Goal: Navigation & Orientation: Find specific page/section

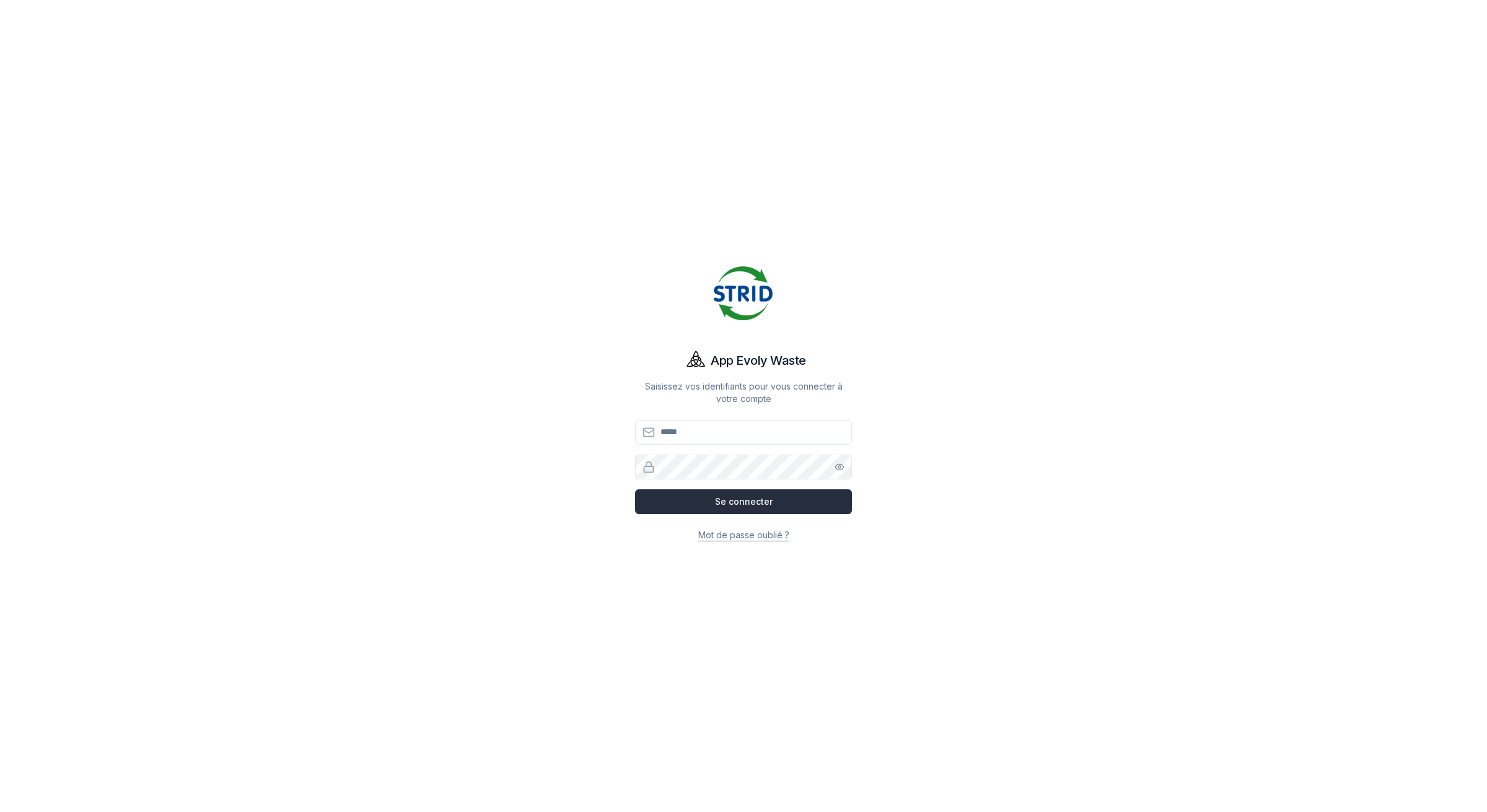
type input "**********"
click at [758, 500] on button "Se connecter" at bounding box center [743, 501] width 217 height 24
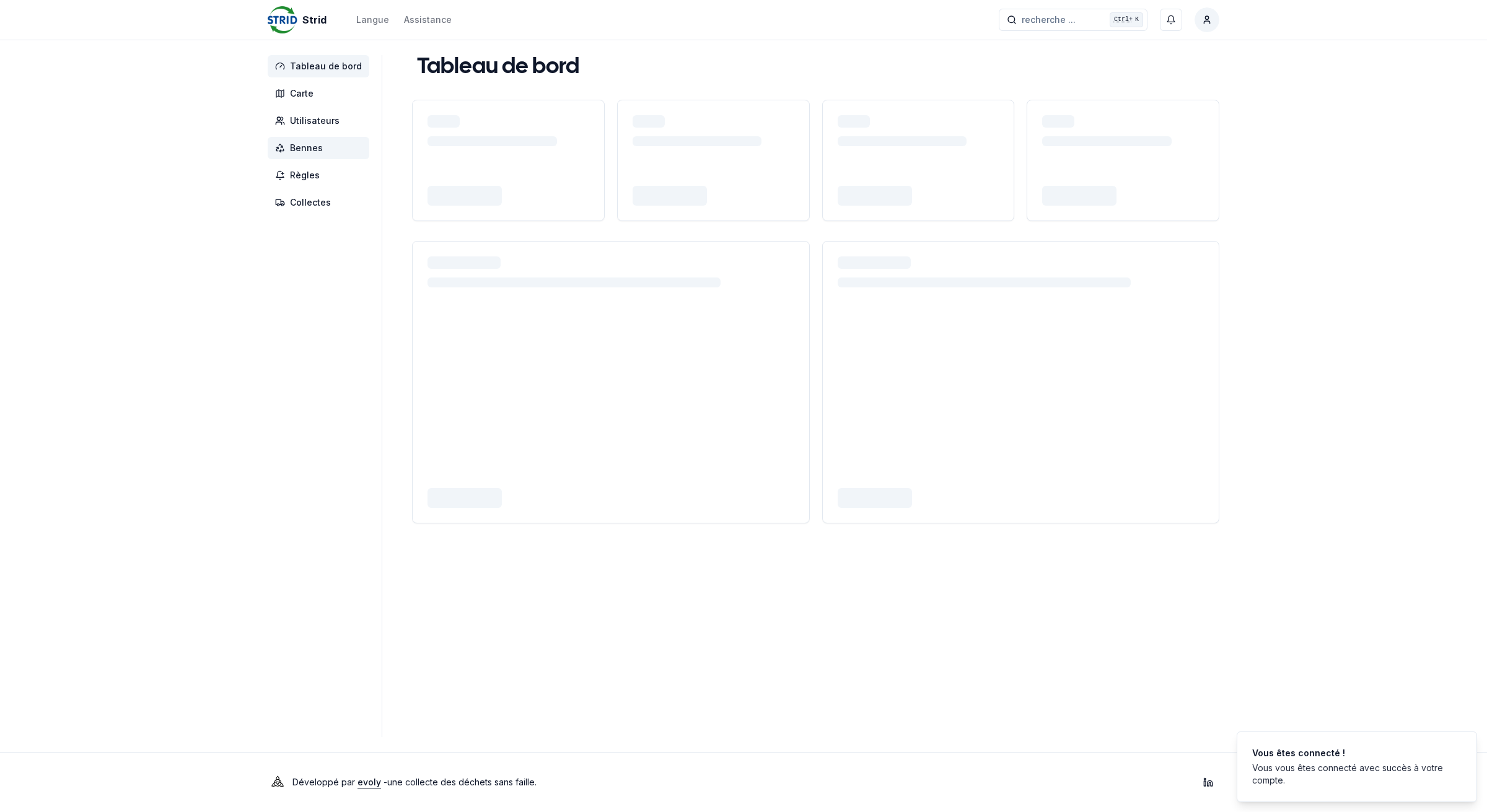
click at [308, 153] on span "Bennes" at bounding box center [306, 148] width 33 height 12
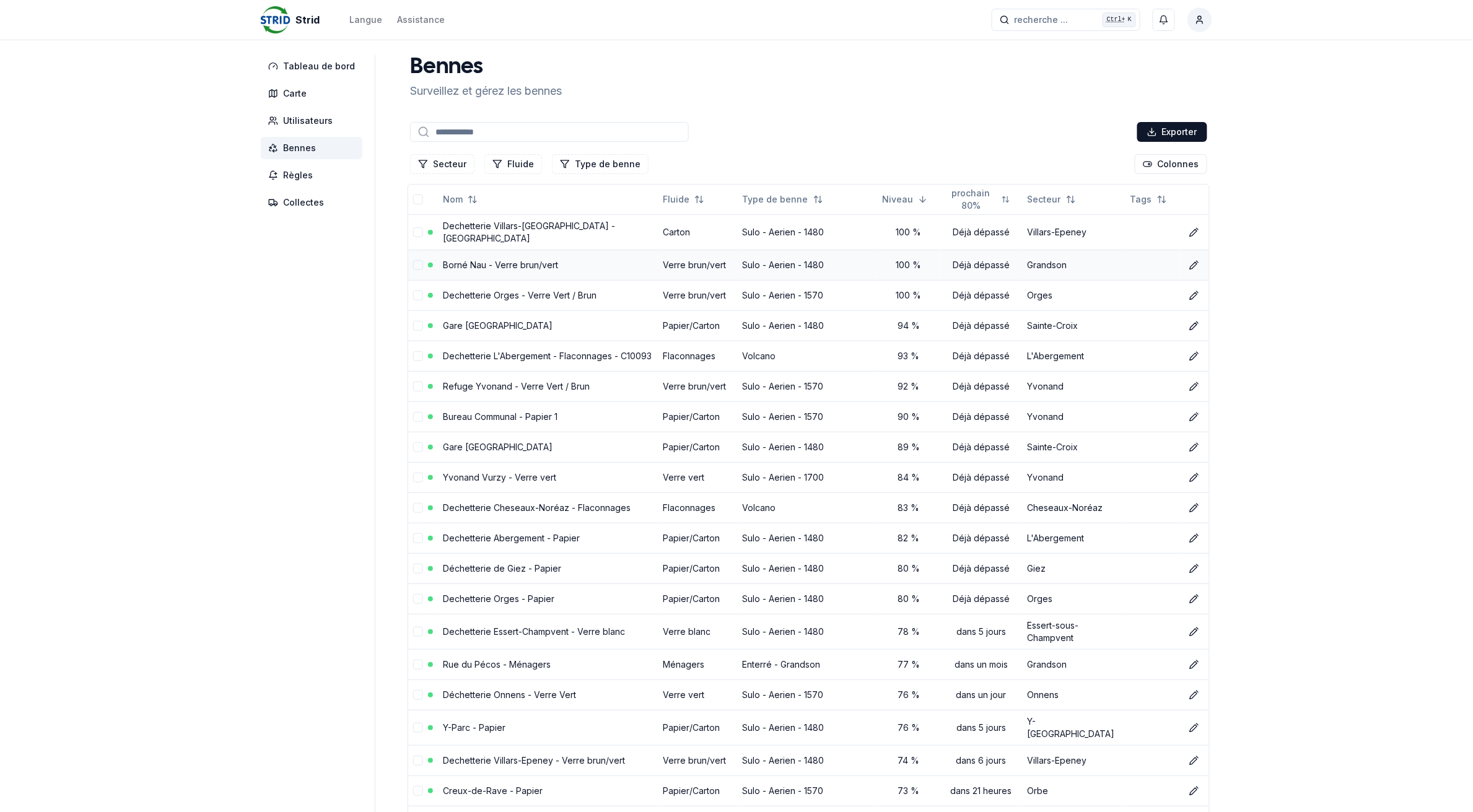
click at [542, 259] on link "Borné Nau - Verre brun/vert" at bounding box center [500, 264] width 115 height 11
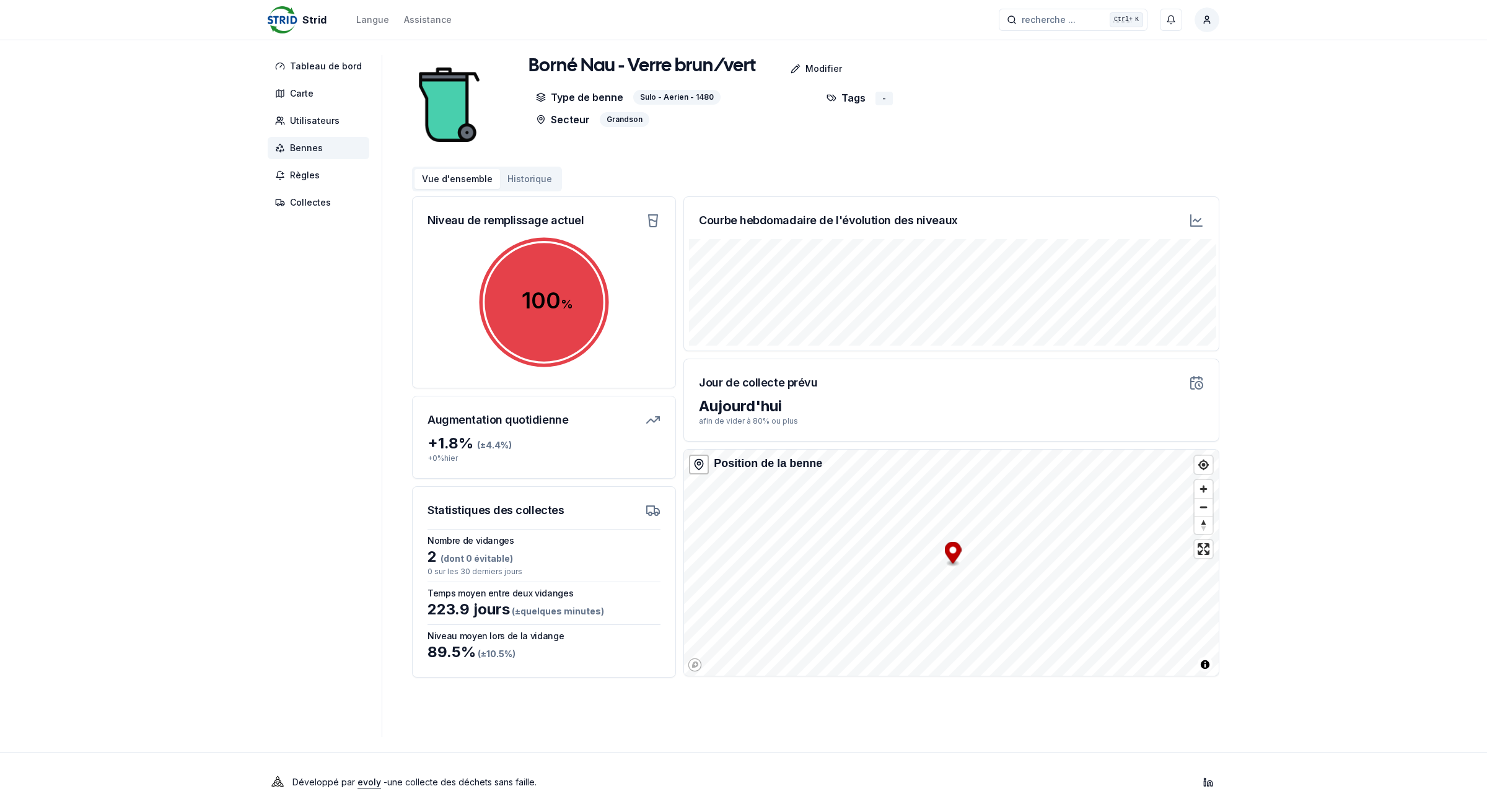
click at [304, 146] on span "Bennes" at bounding box center [306, 148] width 33 height 12
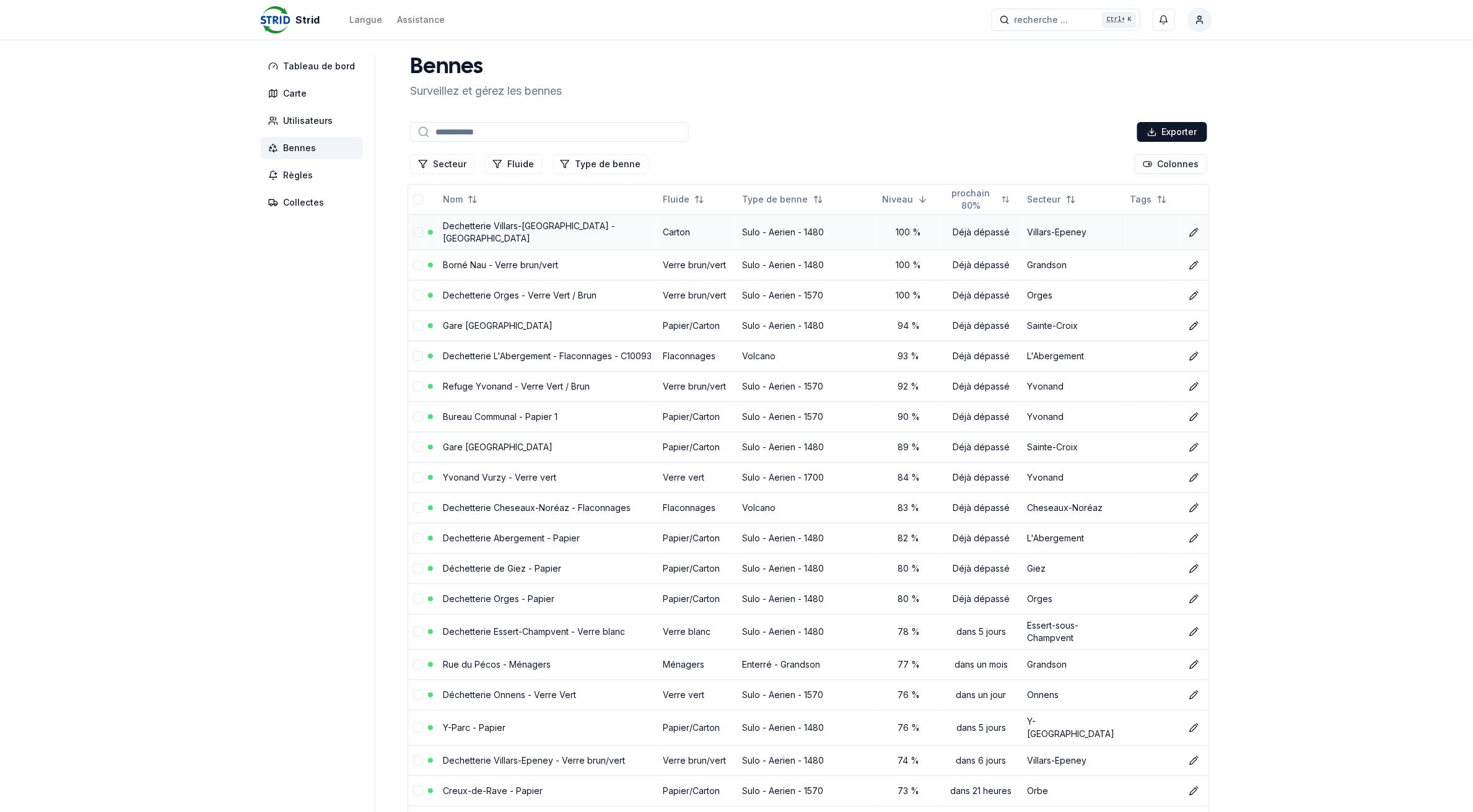
click at [508, 231] on link "Dechetterie Villars-[GEOGRAPHIC_DATA] - [GEOGRAPHIC_DATA]" at bounding box center [528, 232] width 172 height 23
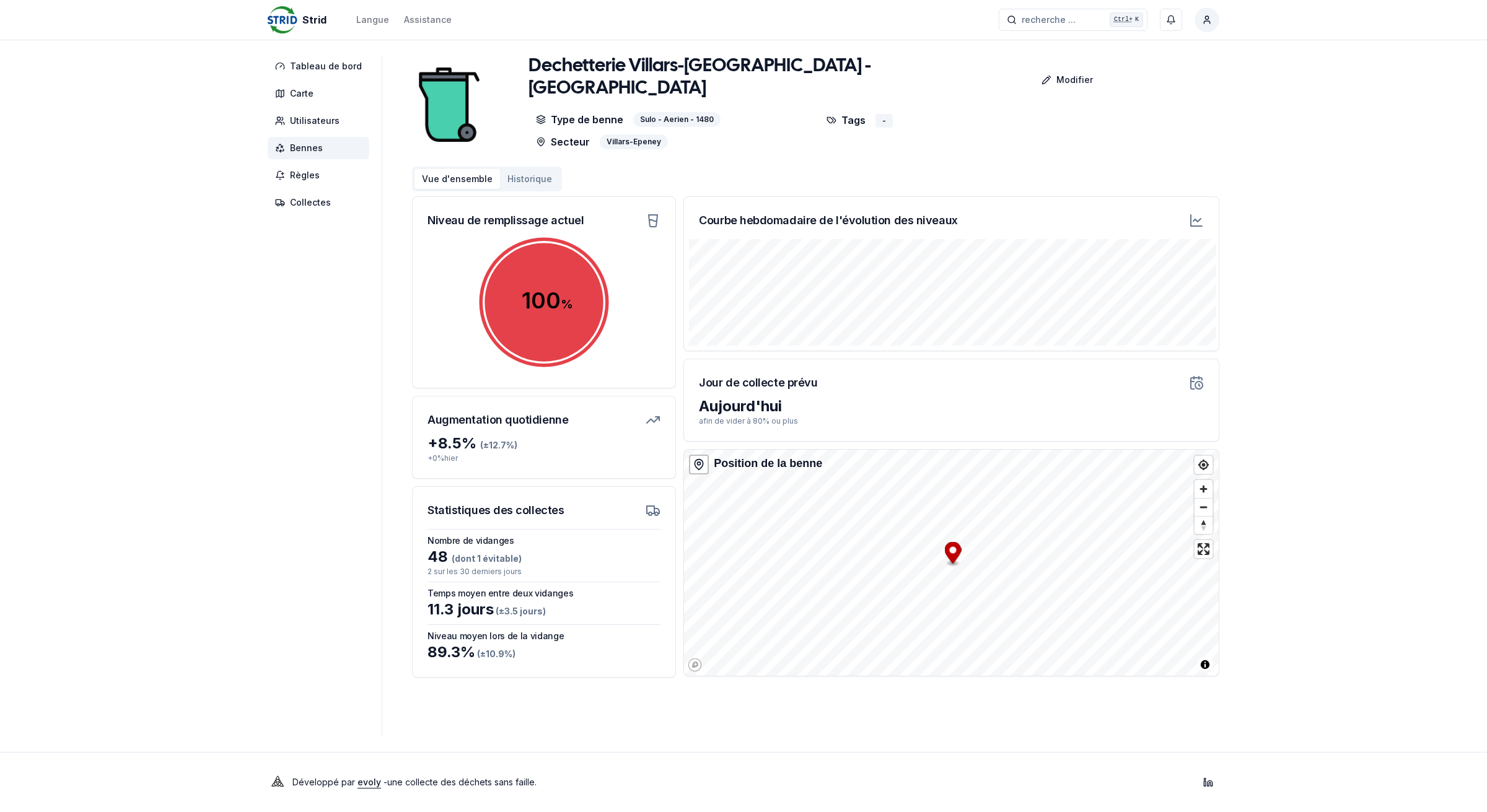
click at [311, 152] on span "Bennes" at bounding box center [306, 148] width 33 height 12
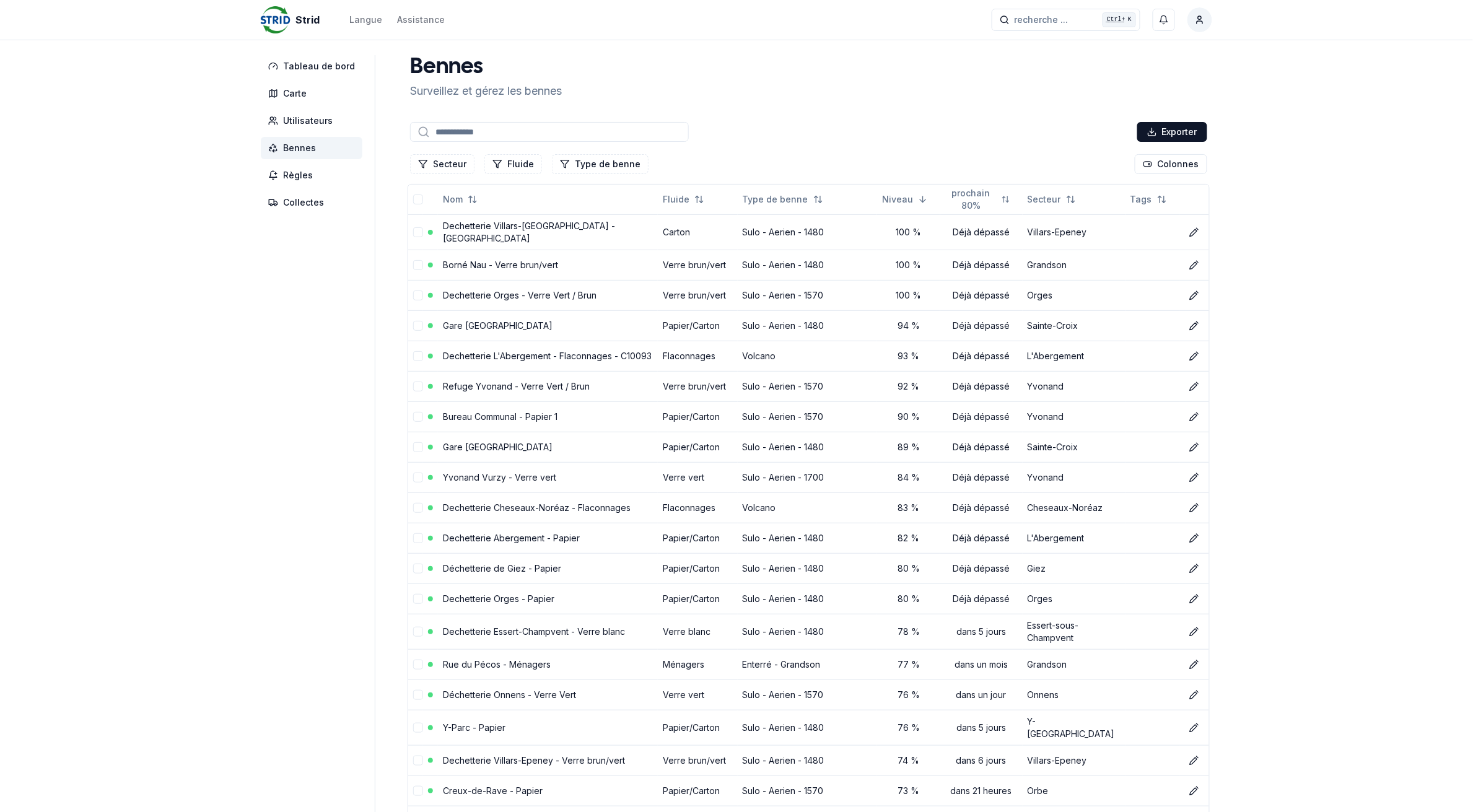
click at [503, 290] on link "Dechetterie Orges - Verre Vert / Brun" at bounding box center [519, 295] width 153 height 11
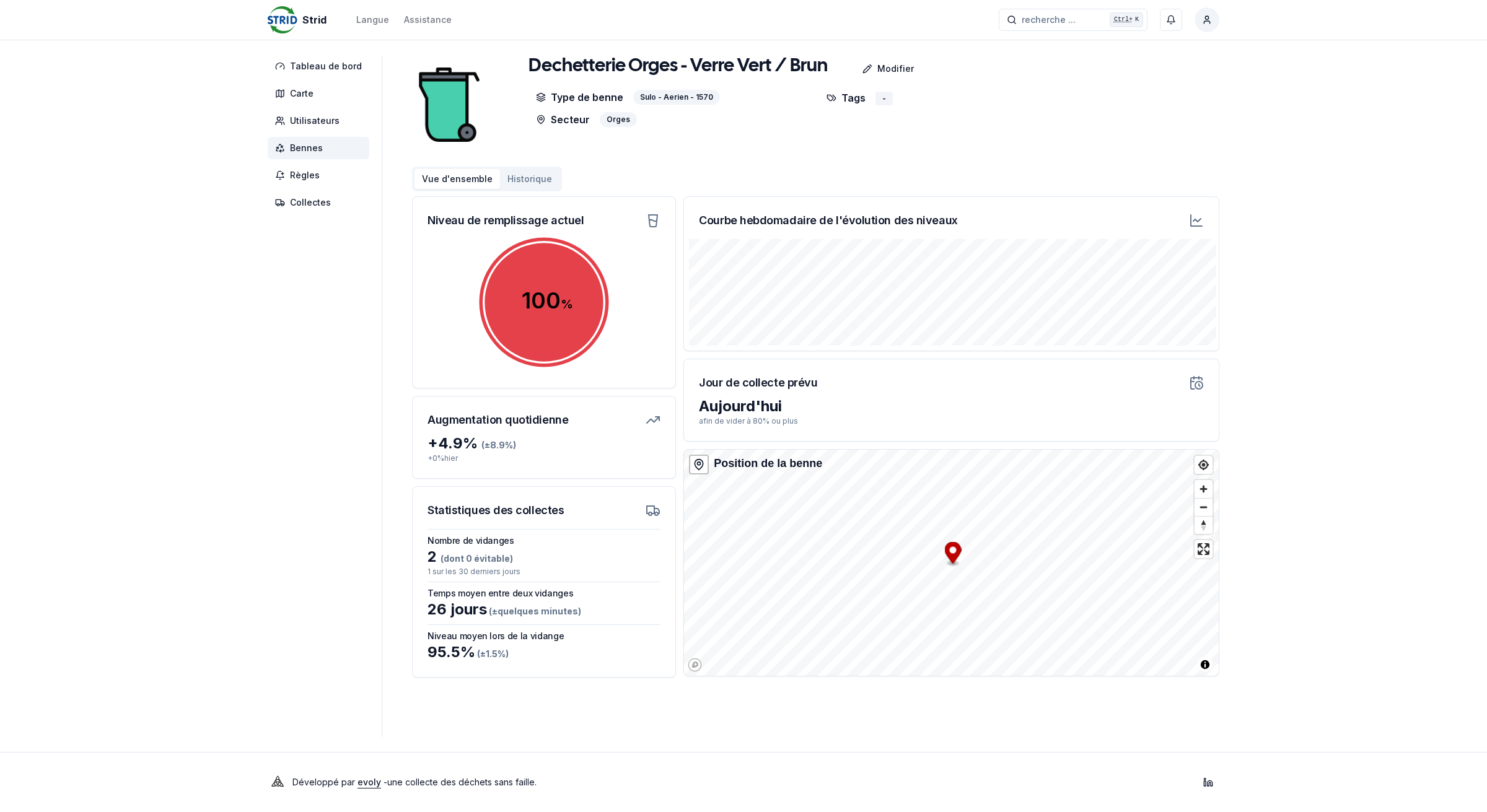
click at [328, 147] on span "Bennes" at bounding box center [318, 148] width 102 height 22
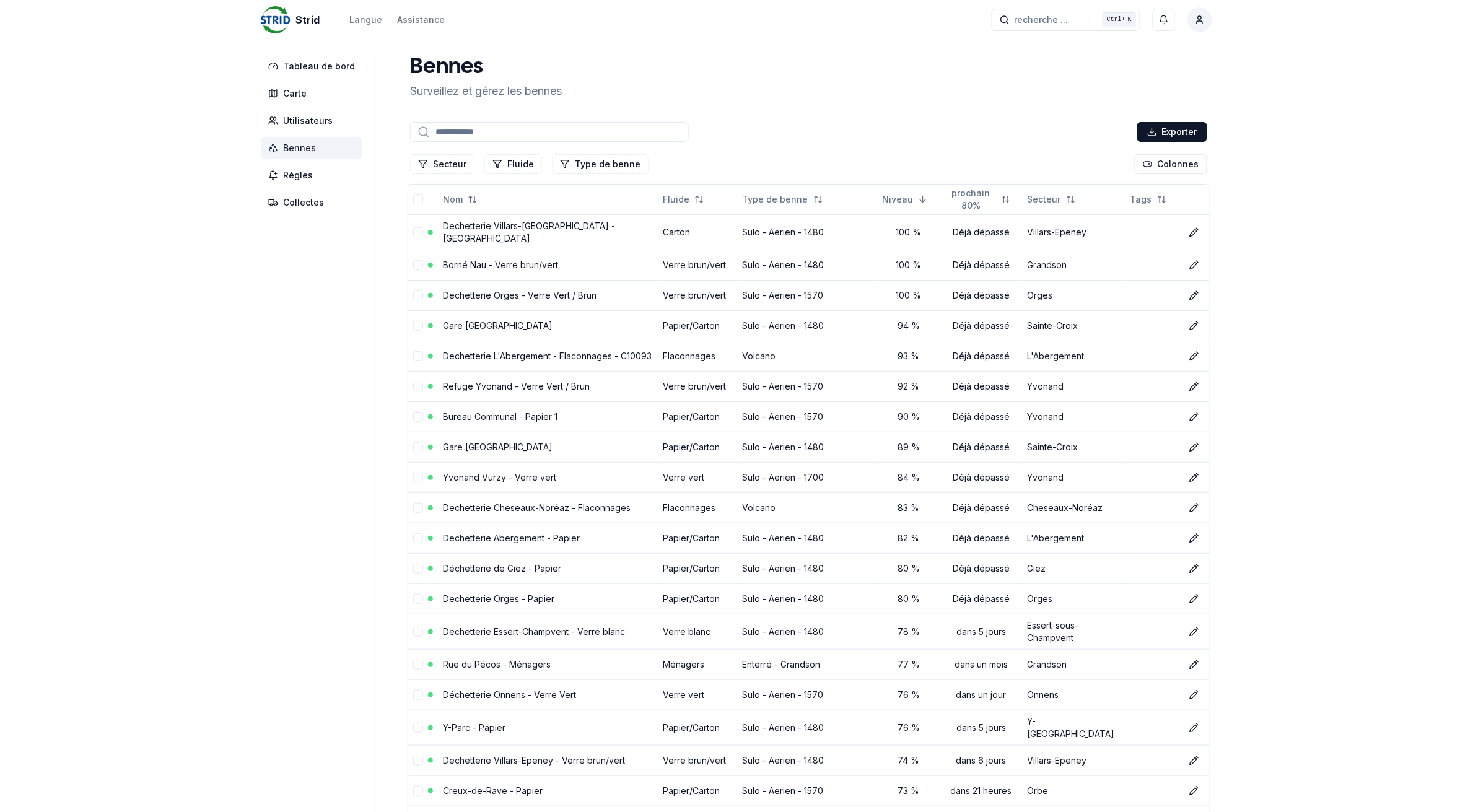
click at [465, 136] on input at bounding box center [549, 132] width 279 height 20
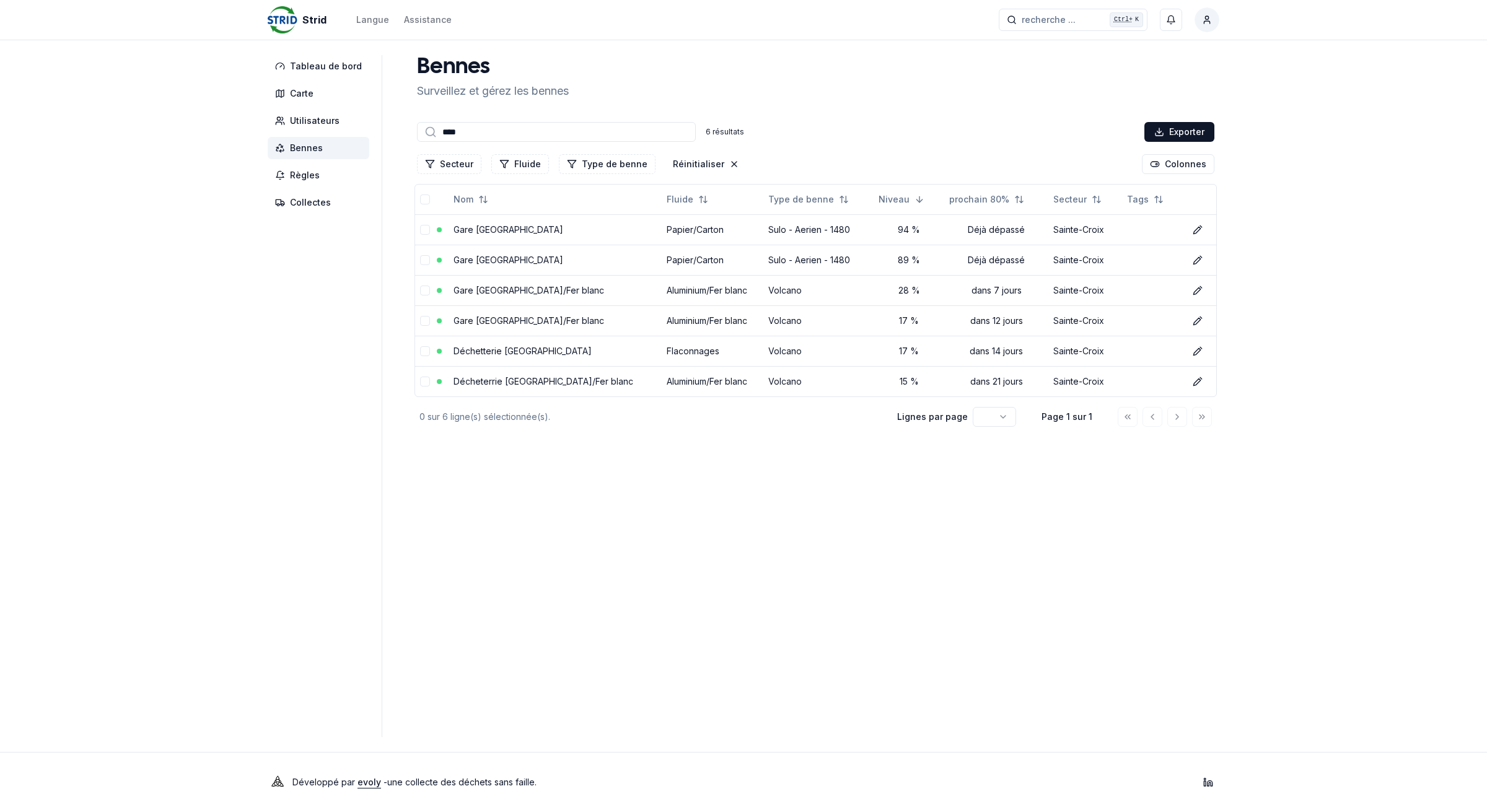
type input "****"
click at [492, 125] on input "****" at bounding box center [556, 132] width 279 height 20
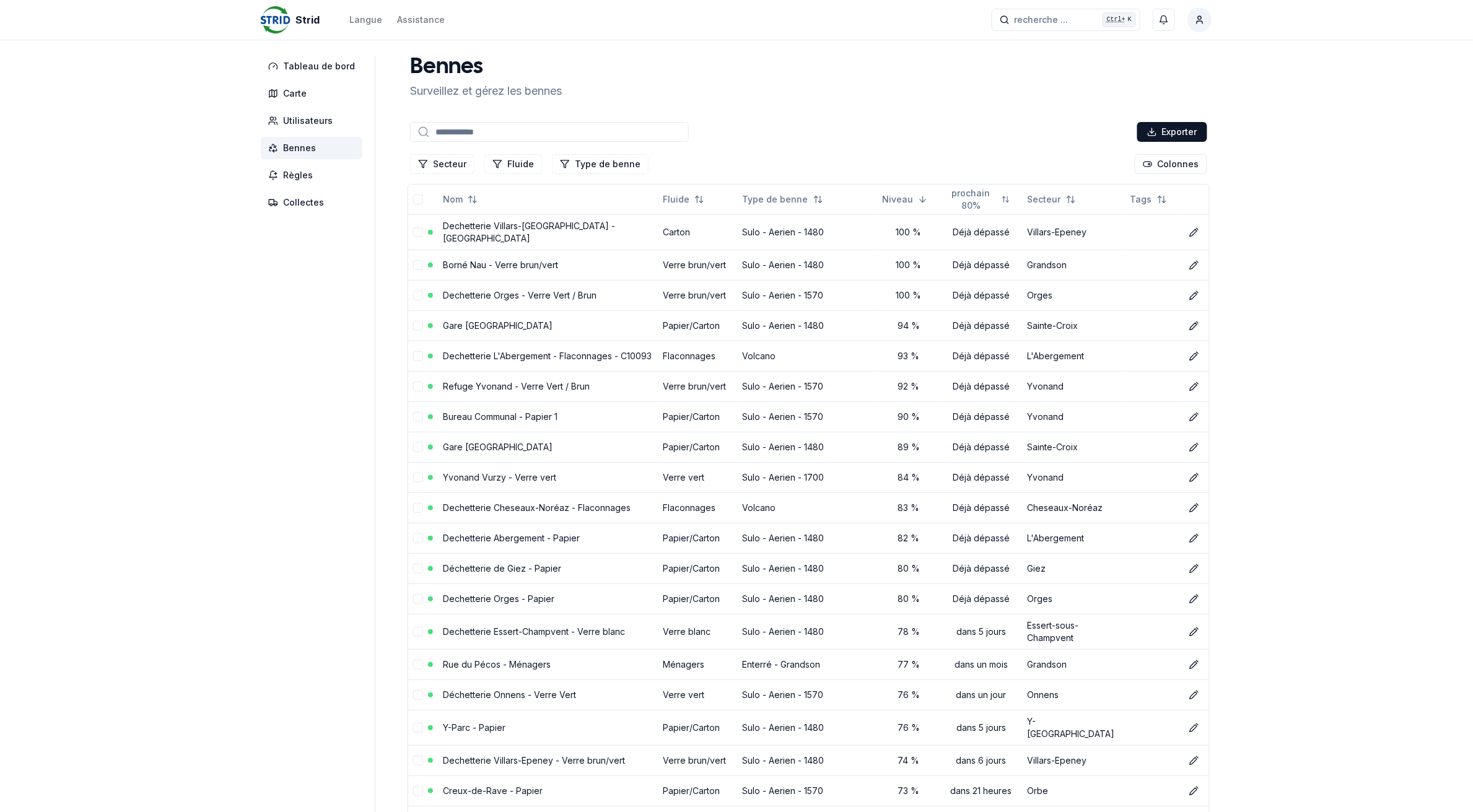
click at [484, 381] on link "Refuge Yvonand - Verre Vert / Brun" at bounding box center [516, 386] width 147 height 11
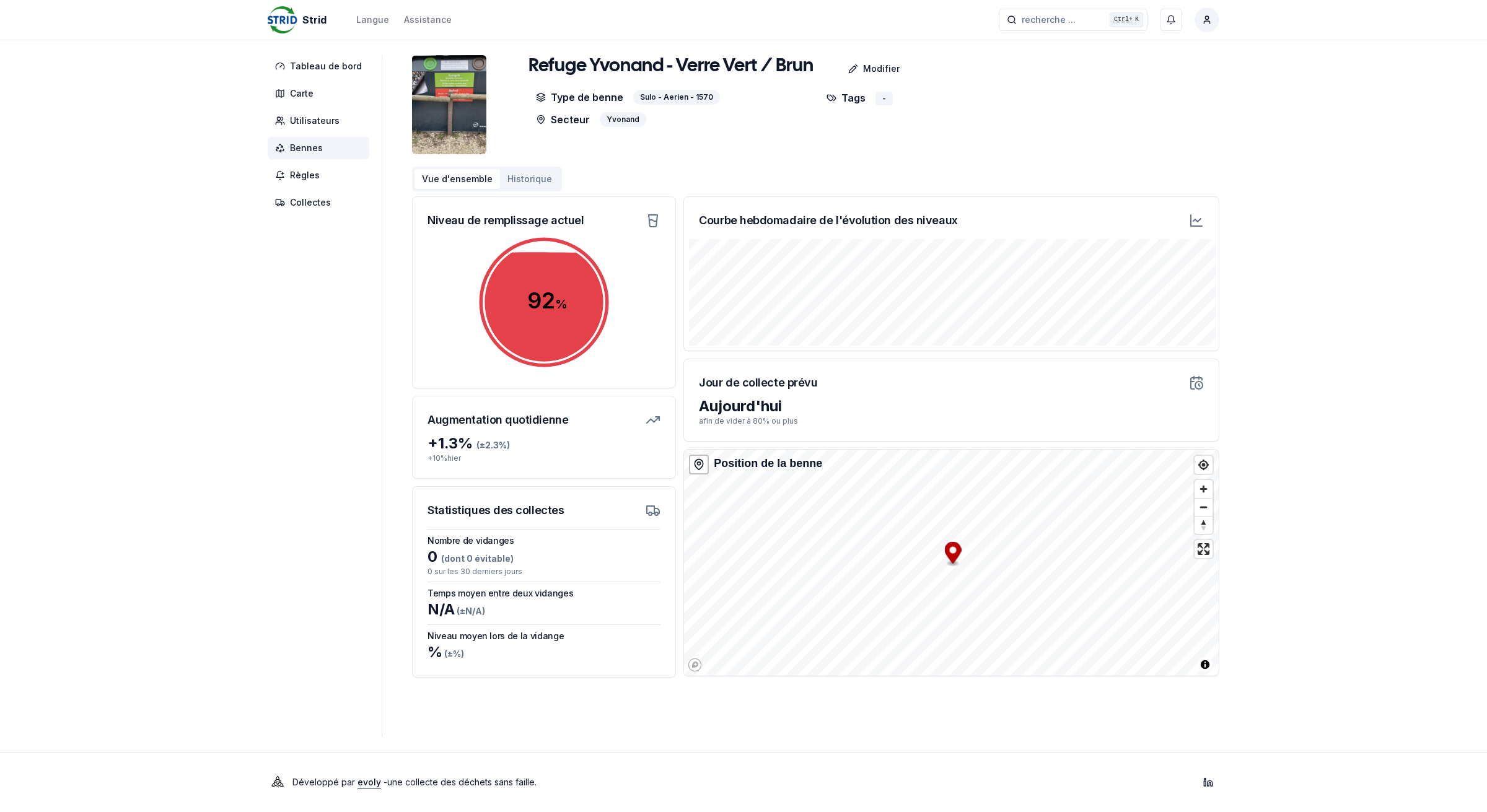
click at [332, 144] on span "Bennes" at bounding box center [318, 148] width 102 height 22
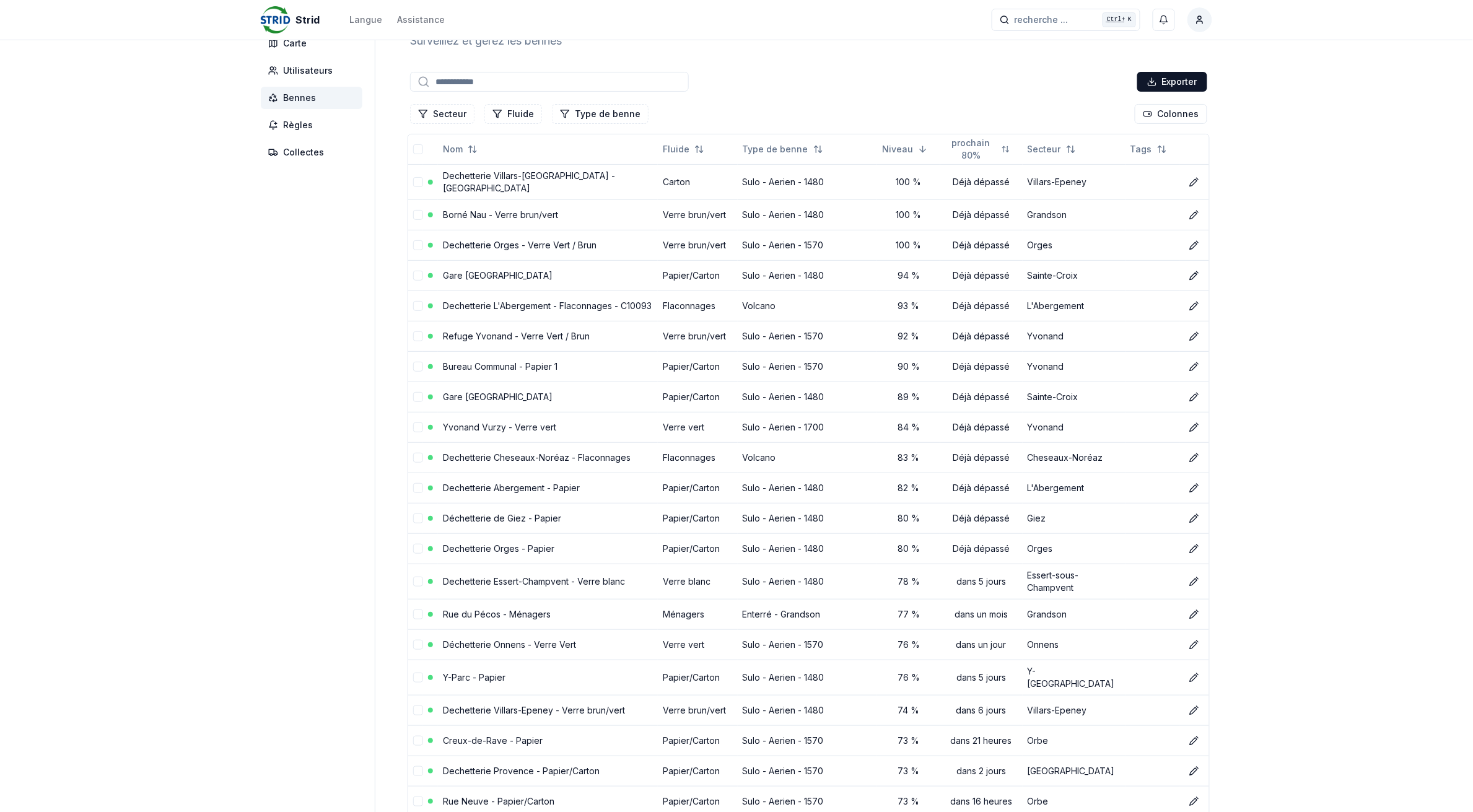
scroll to position [77, 0]
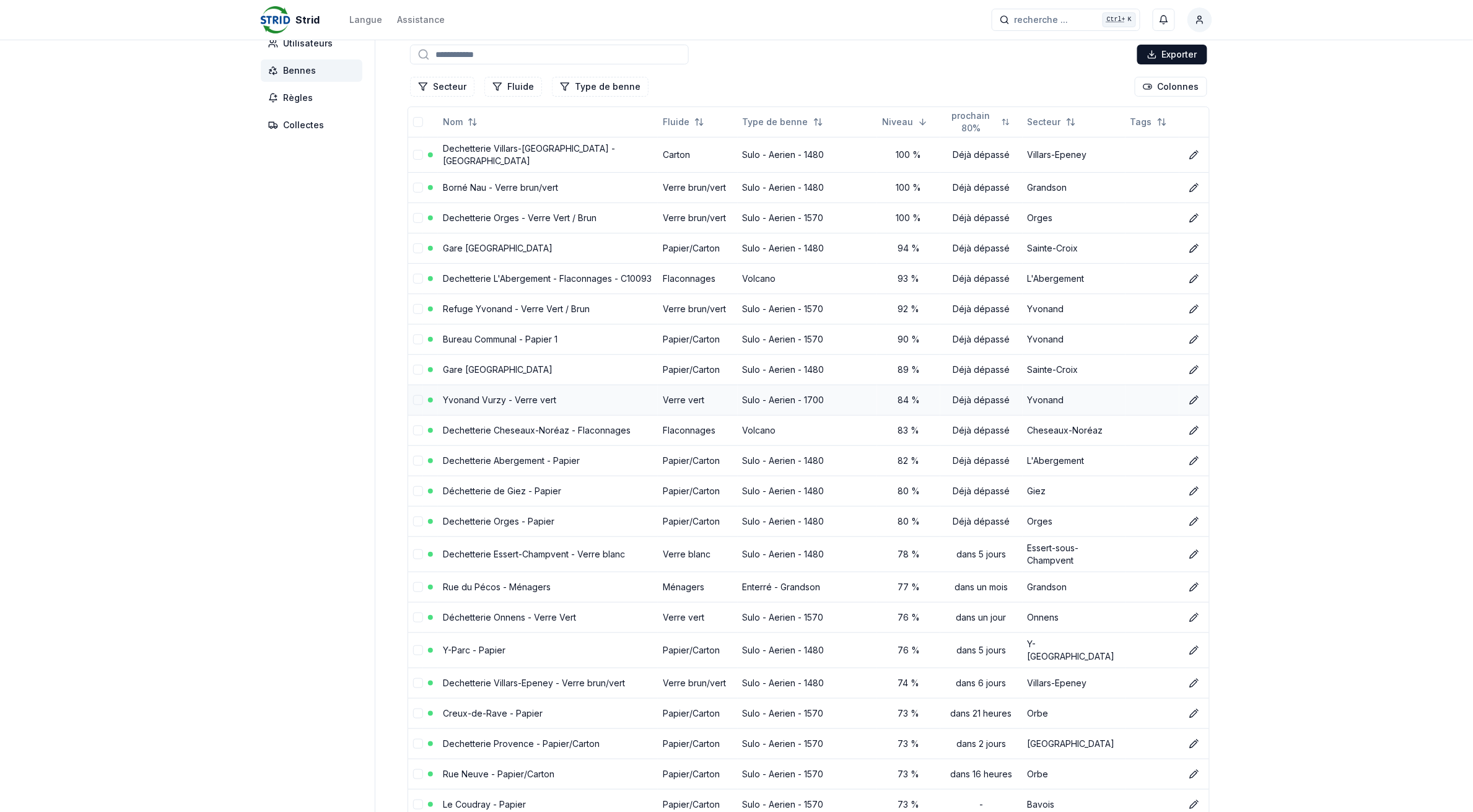
click at [466, 394] on link "Yvonand Vurzy - Verre vert" at bounding box center [499, 399] width 113 height 11
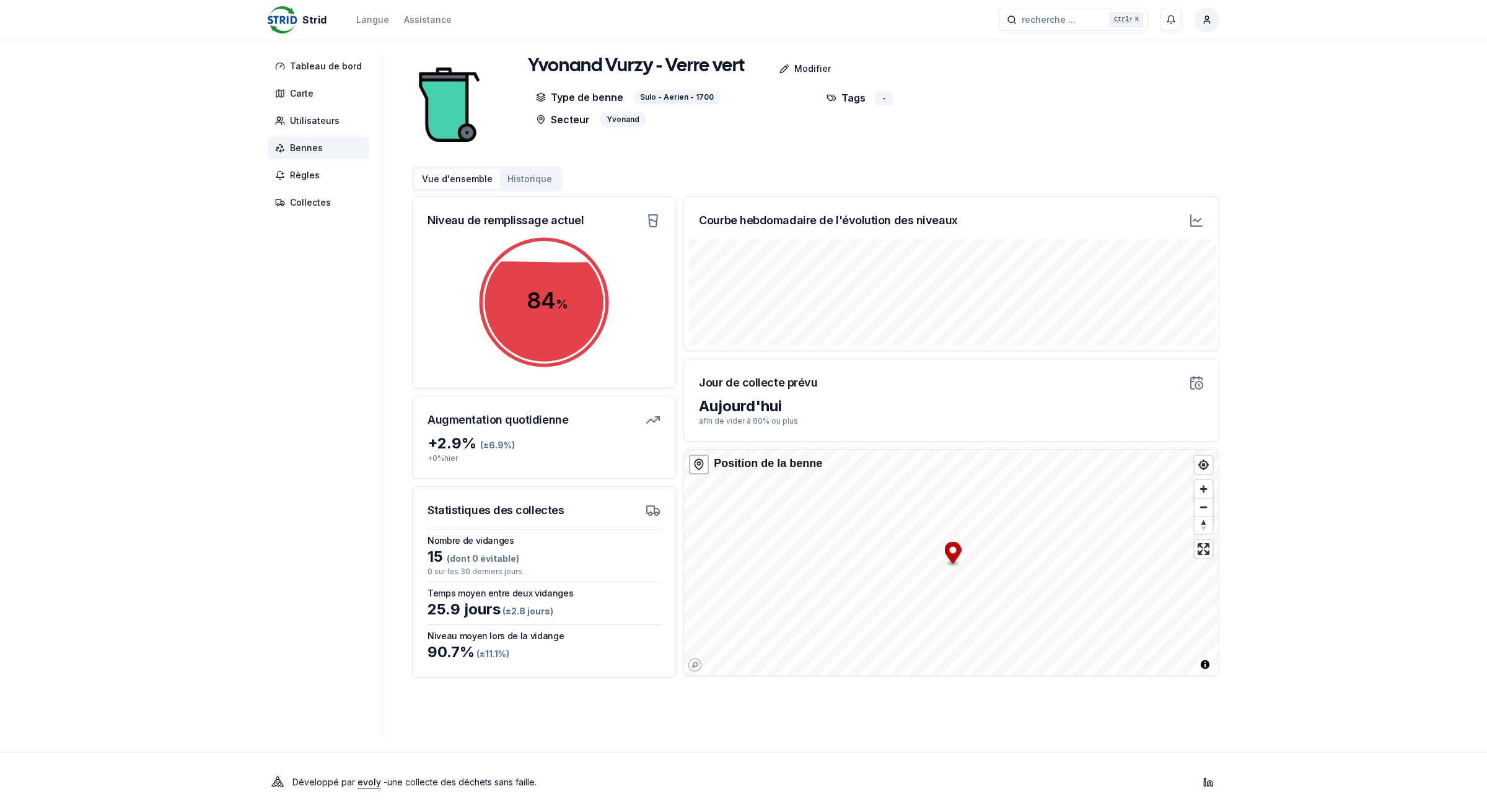
click at [309, 148] on span "Bennes" at bounding box center [306, 148] width 33 height 12
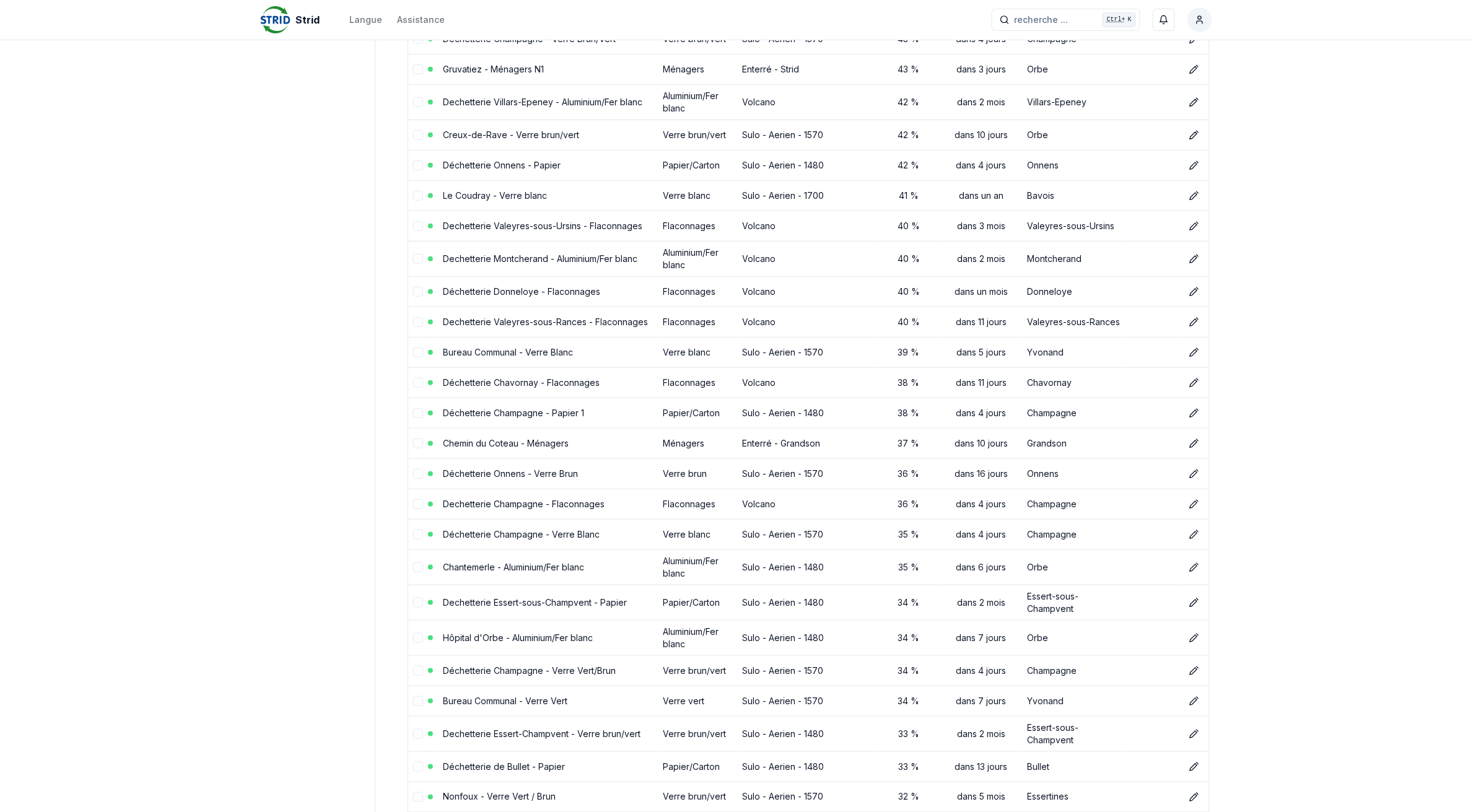
scroll to position [5402, 0]
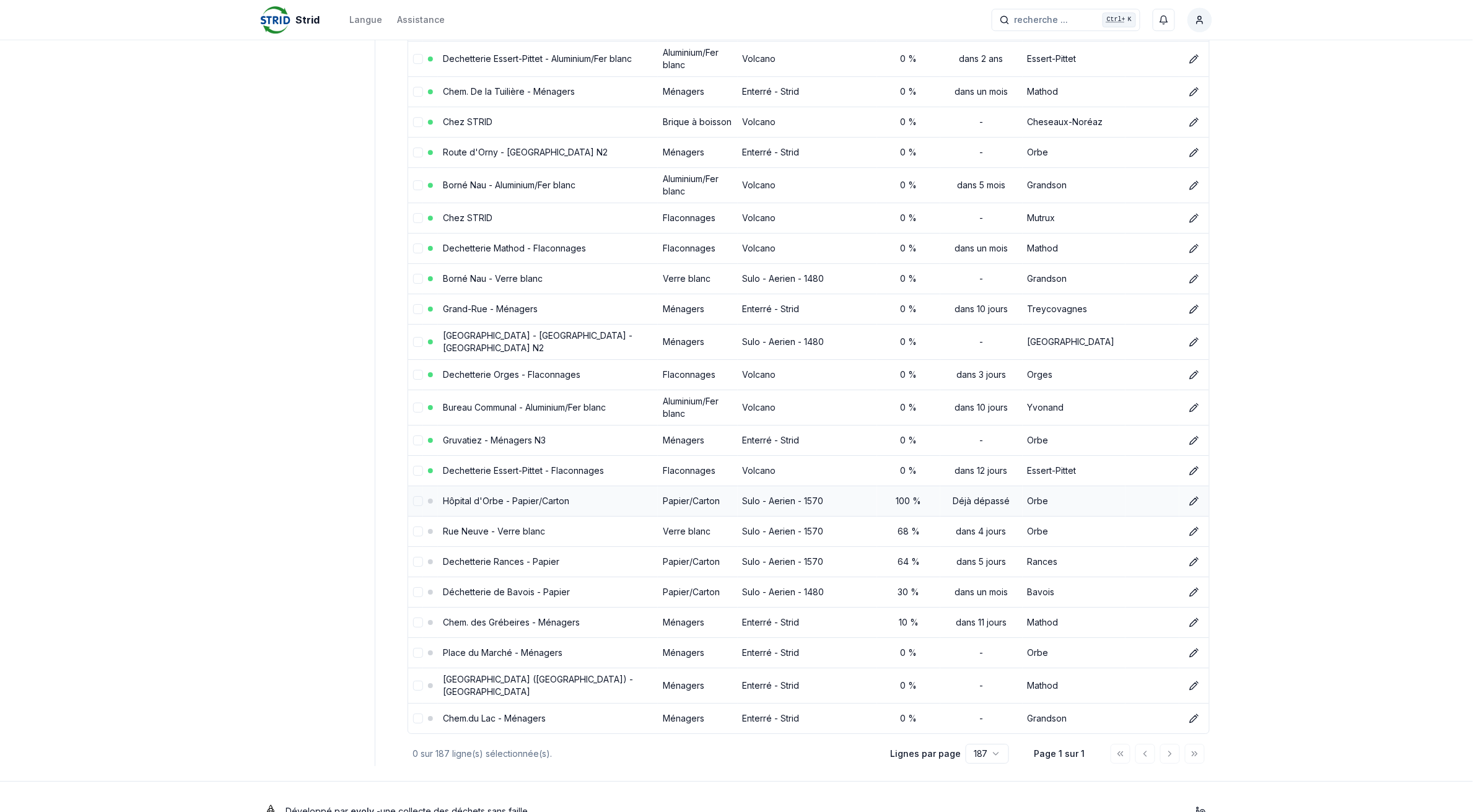
click at [518, 496] on link "Hôpital d'Orbe - Papier/Carton" at bounding box center [505, 501] width 126 height 11
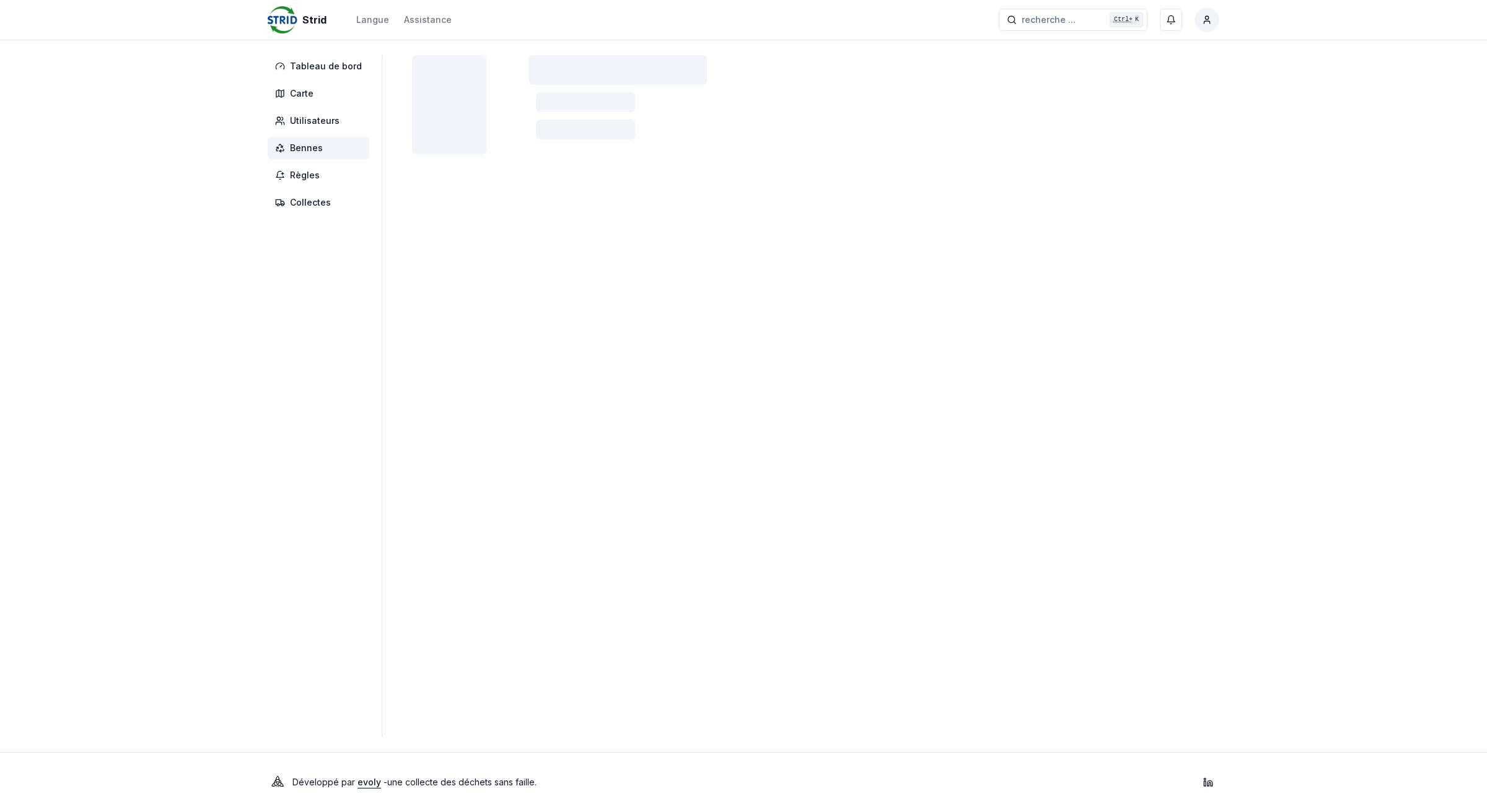
drag, startPoint x: 603, startPoint y: 476, endPoint x: 386, endPoint y: 243, distance: 318.4
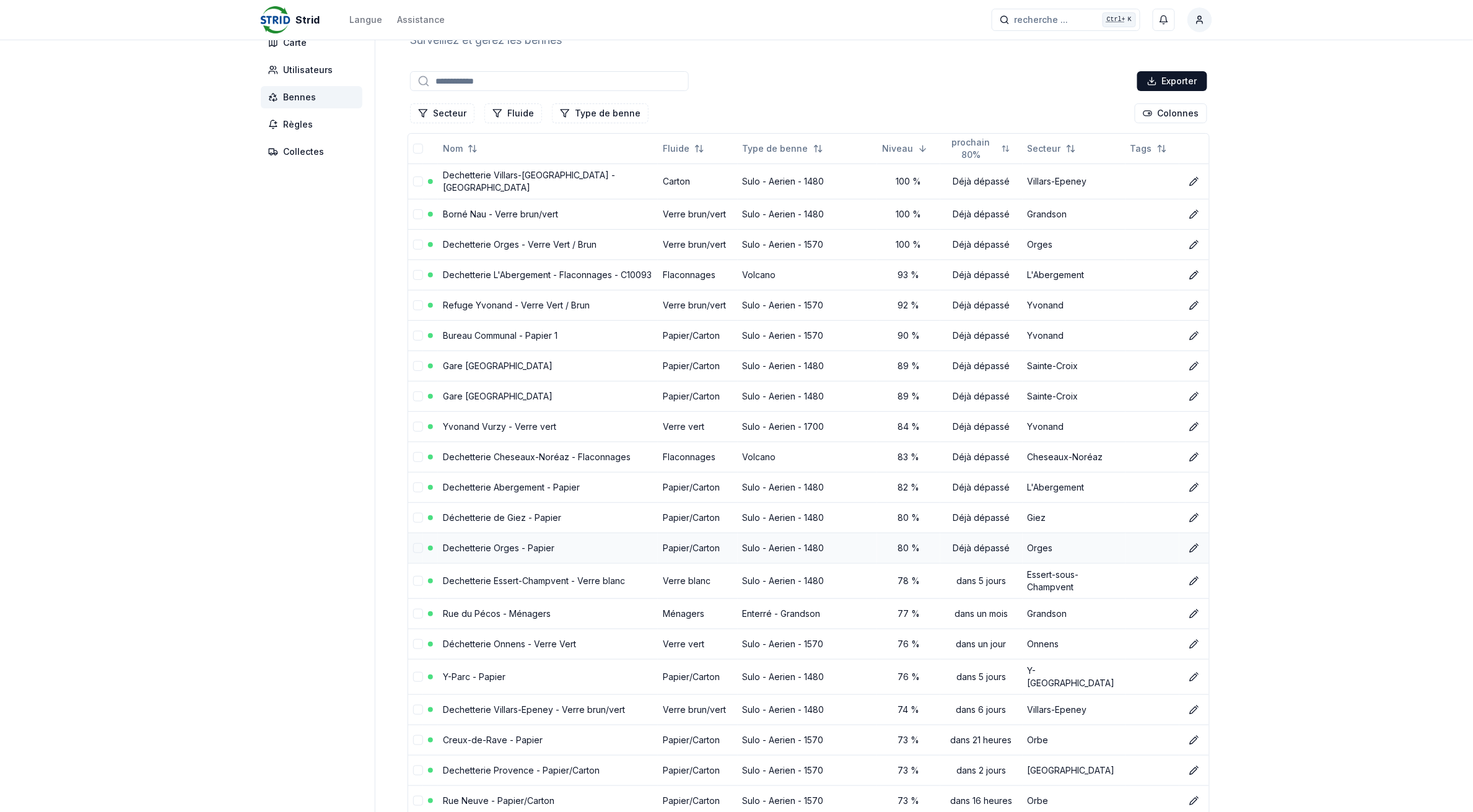
scroll to position [77, 0]
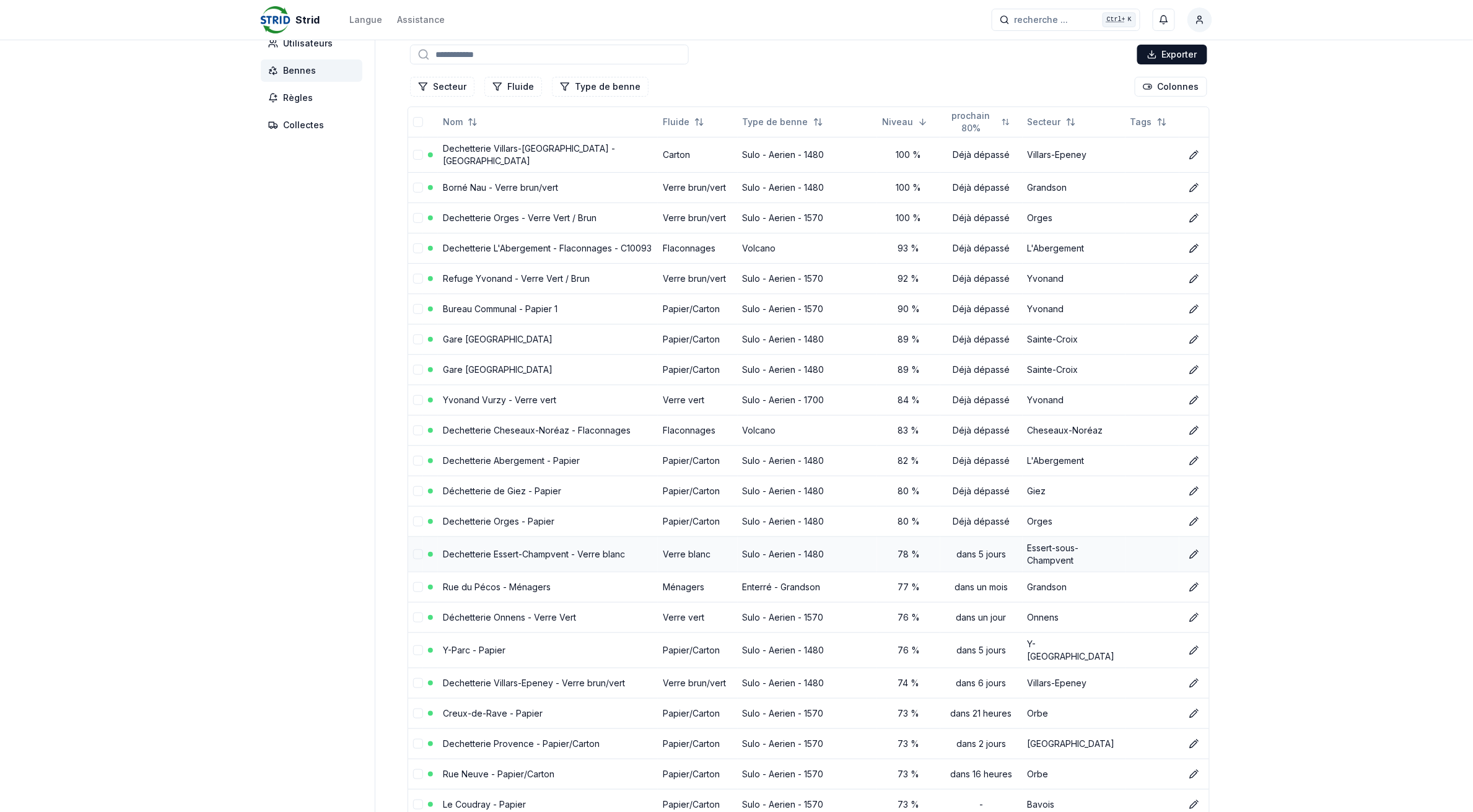
click at [570, 551] on link "Dechetterie Essert-Champvent - Verre blanc" at bounding box center [533, 553] width 182 height 11
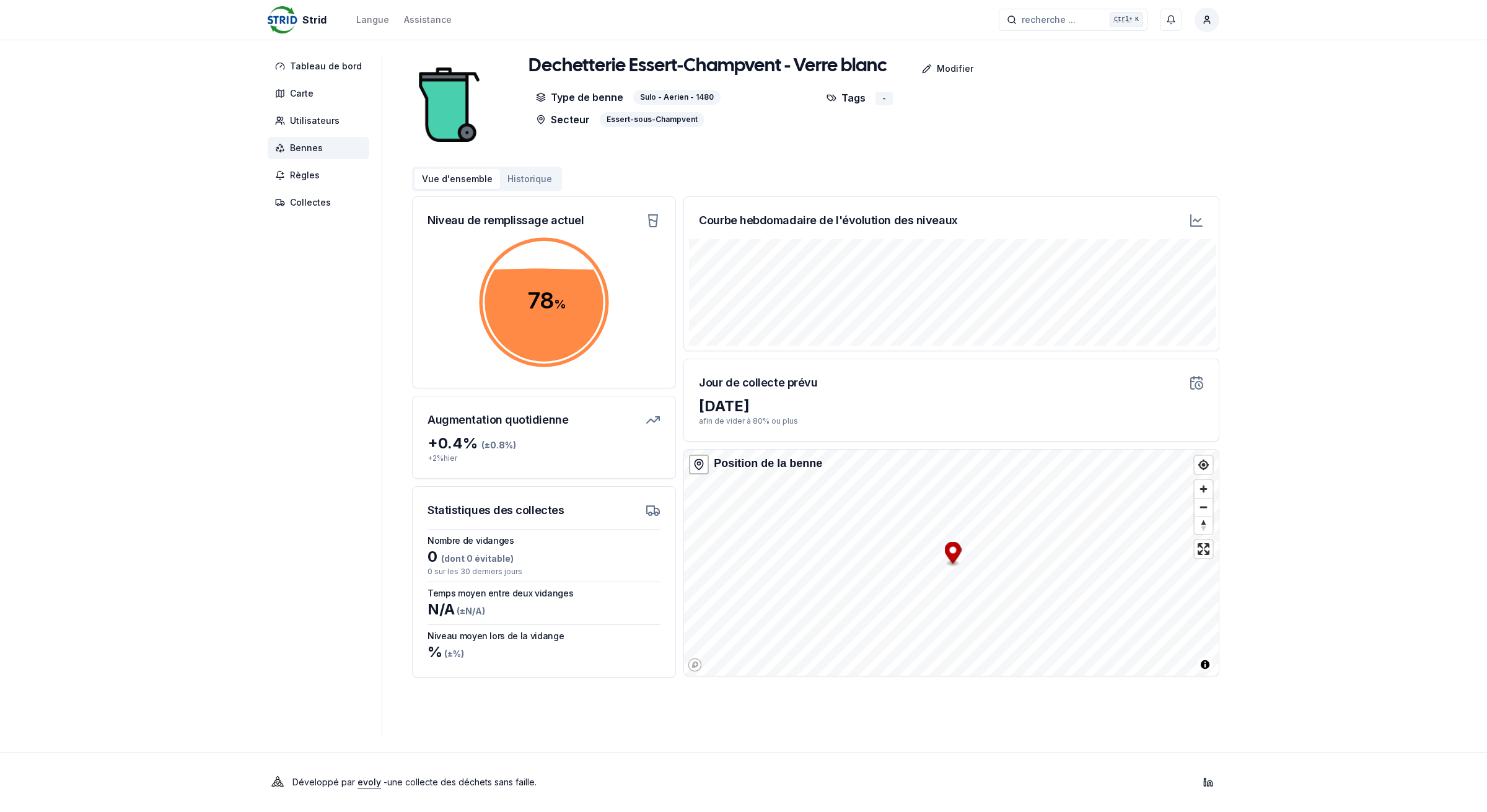
click at [298, 146] on span "Bennes" at bounding box center [306, 148] width 33 height 12
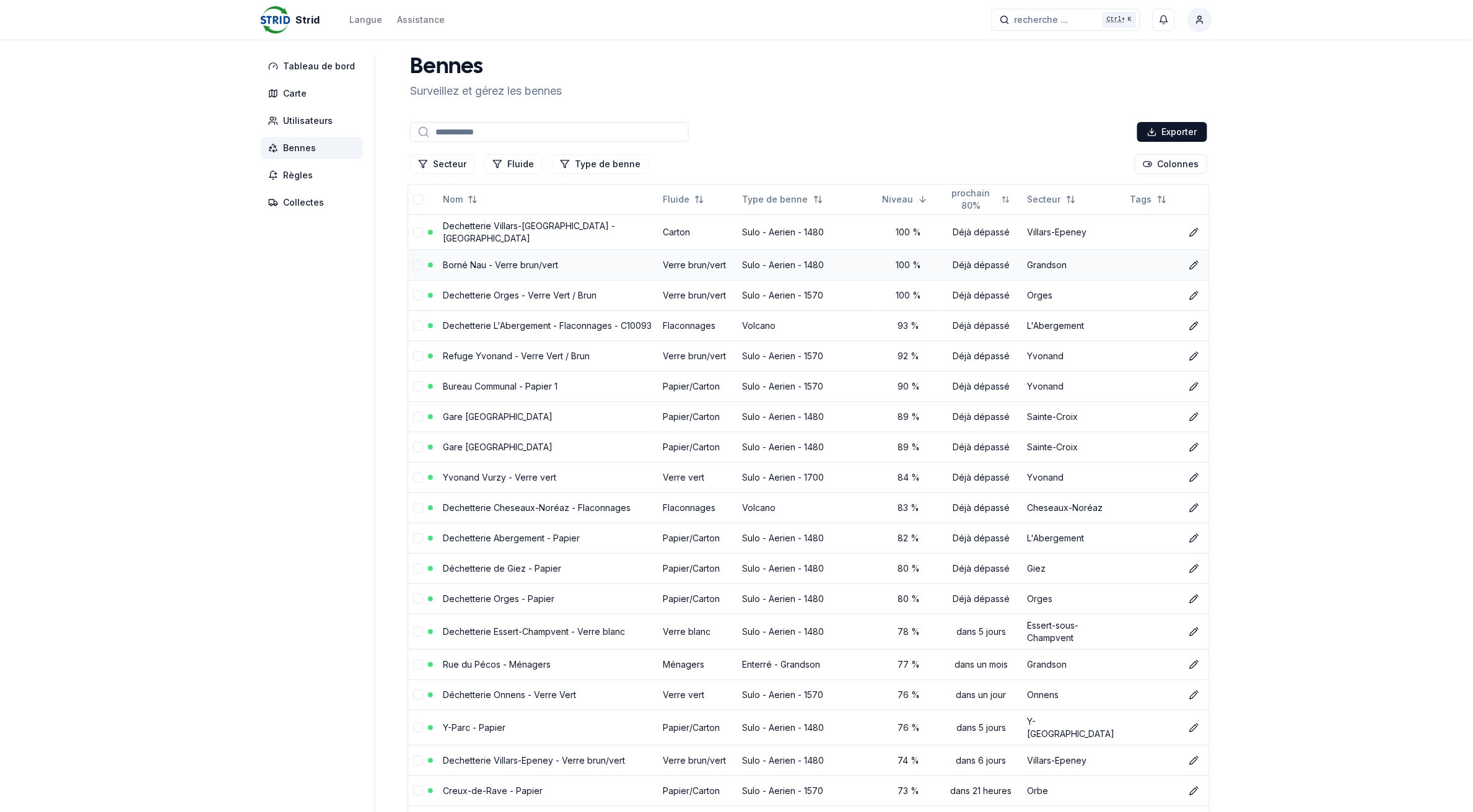
click at [473, 261] on link "Borné Nau - Verre brun/vert" at bounding box center [500, 264] width 115 height 11
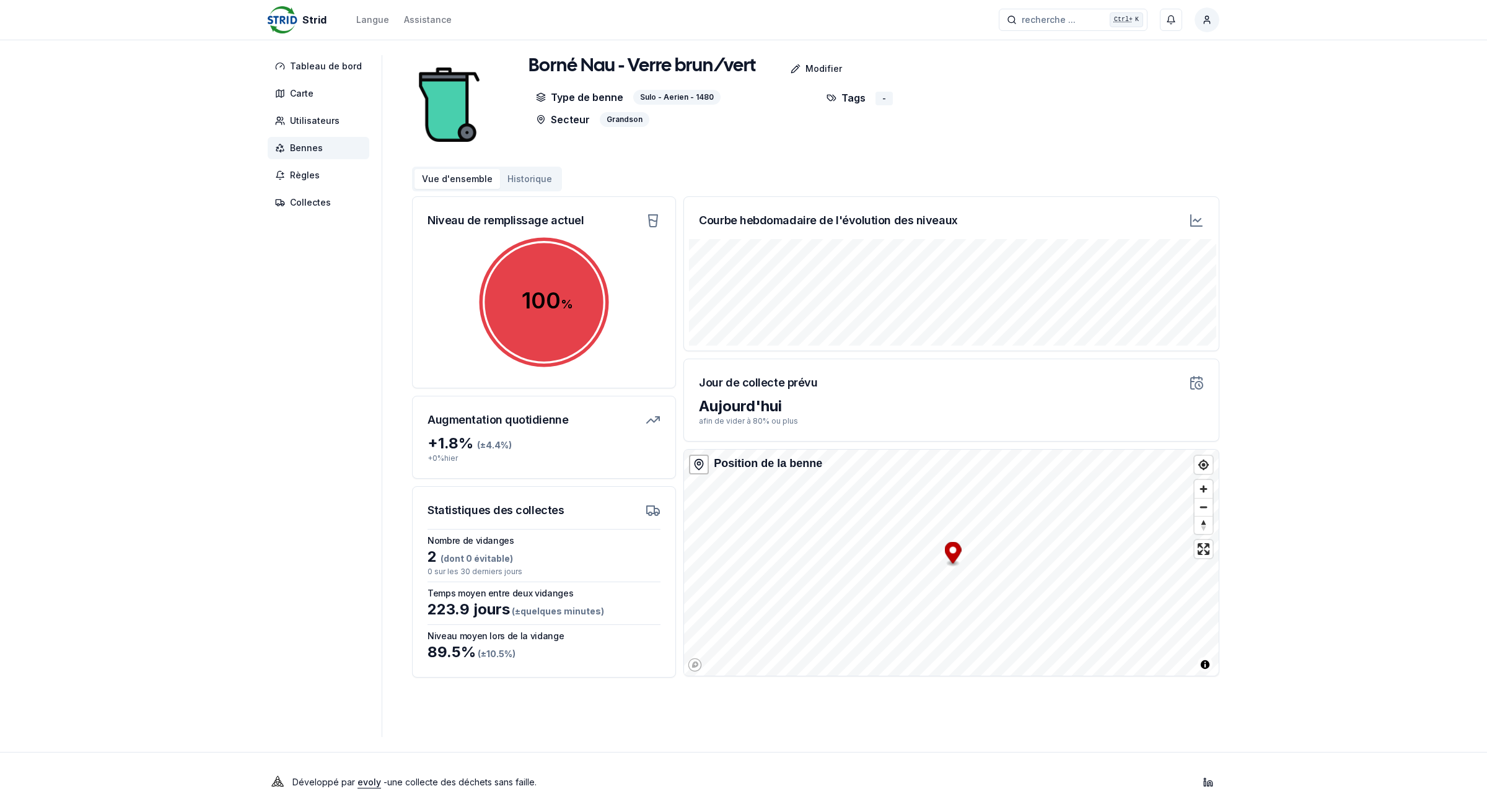
click at [285, 143] on span "Bennes" at bounding box center [318, 148] width 102 height 22
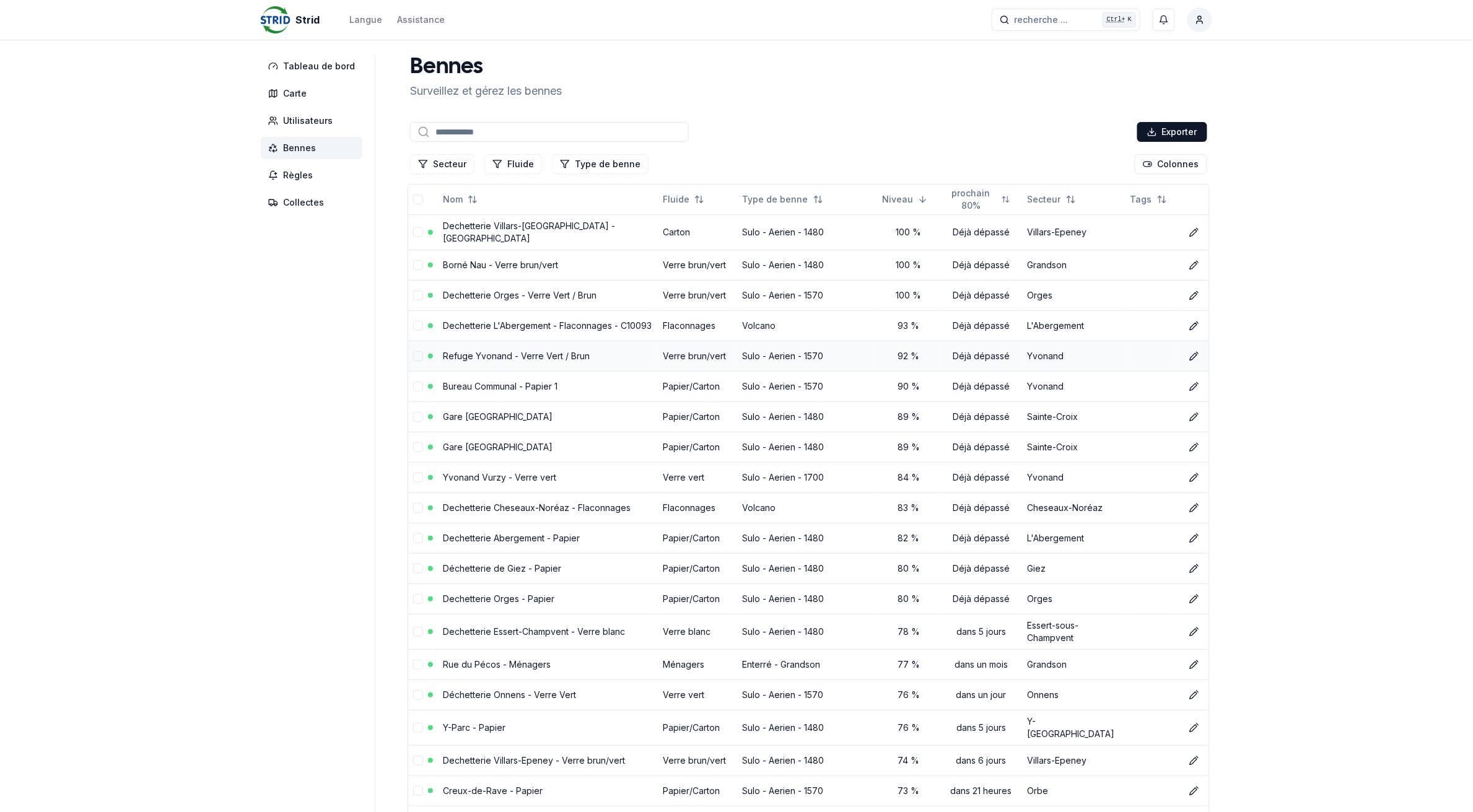
click at [456, 350] on link "Refuge Yvonand - Verre Vert / Brun" at bounding box center [516, 355] width 147 height 11
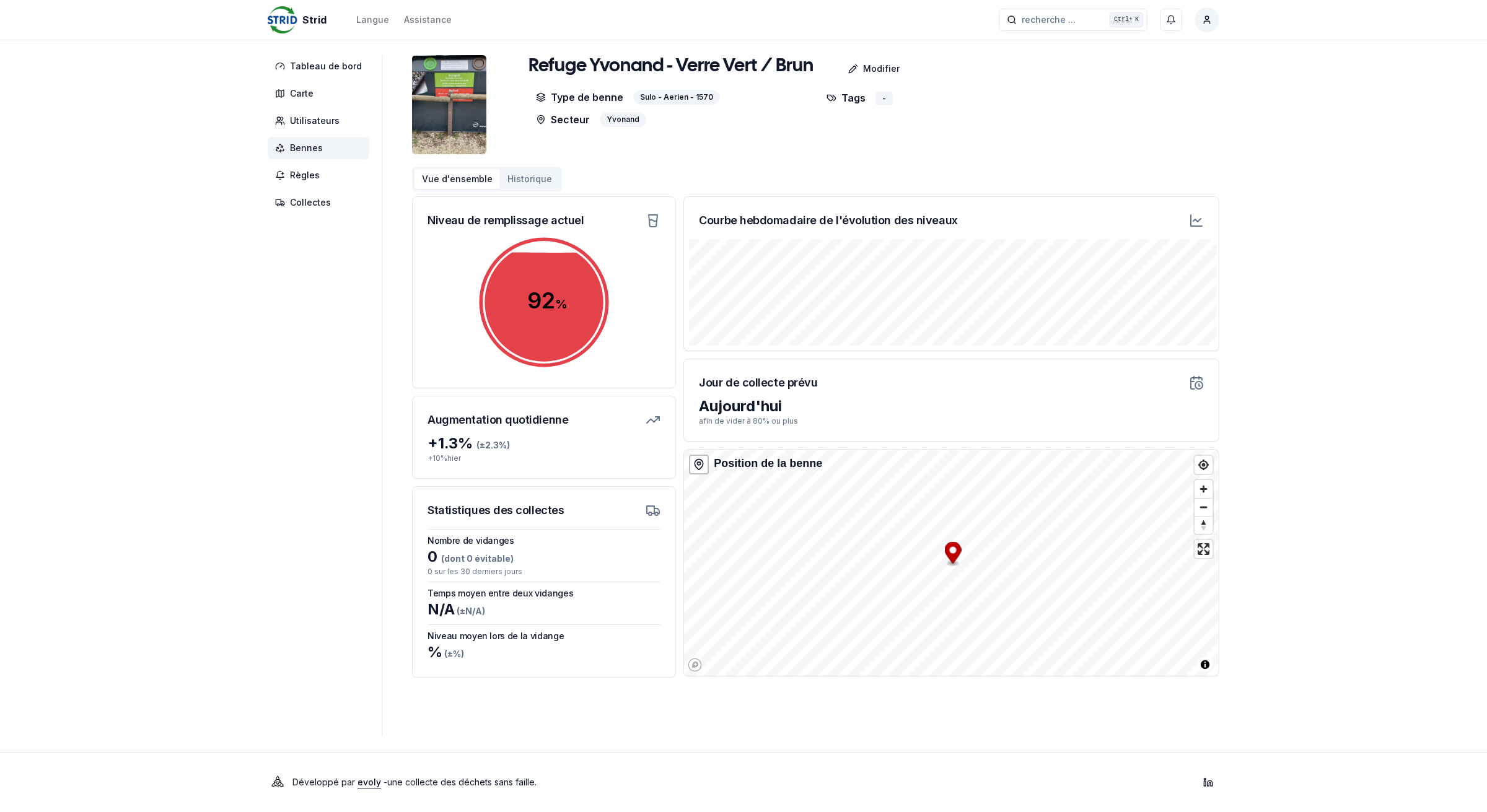
click at [1205, 23] on html "Strid Langue Assistance recherche ... recherche ... Ctrl+ K [PERSON_NAME] Table…" at bounding box center [743, 406] width 1487 height 812
click at [1143, 130] on div "Se déconnecter" at bounding box center [1149, 133] width 134 height 20
